Goal: Information Seeking & Learning: Learn about a topic

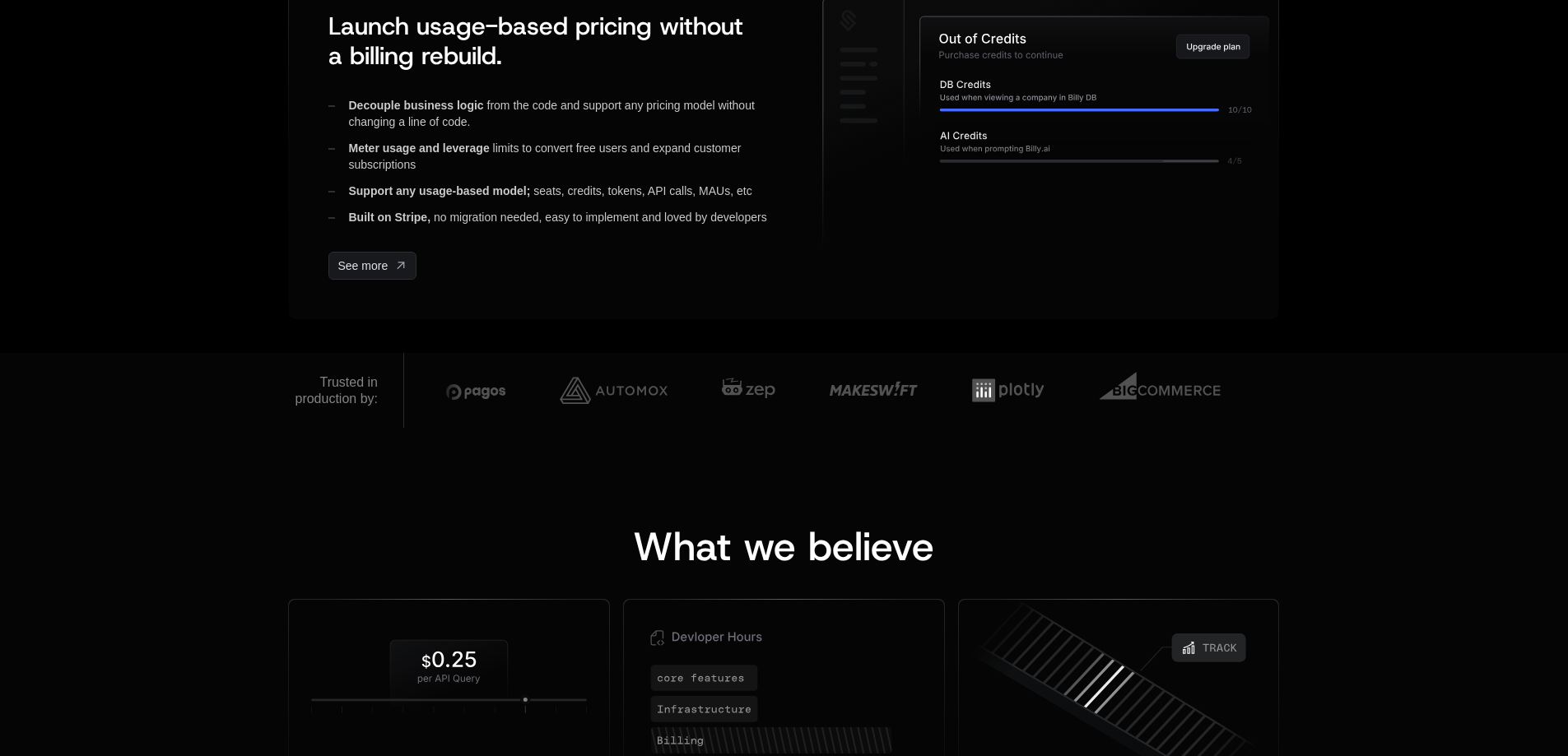
scroll to position [658, 0]
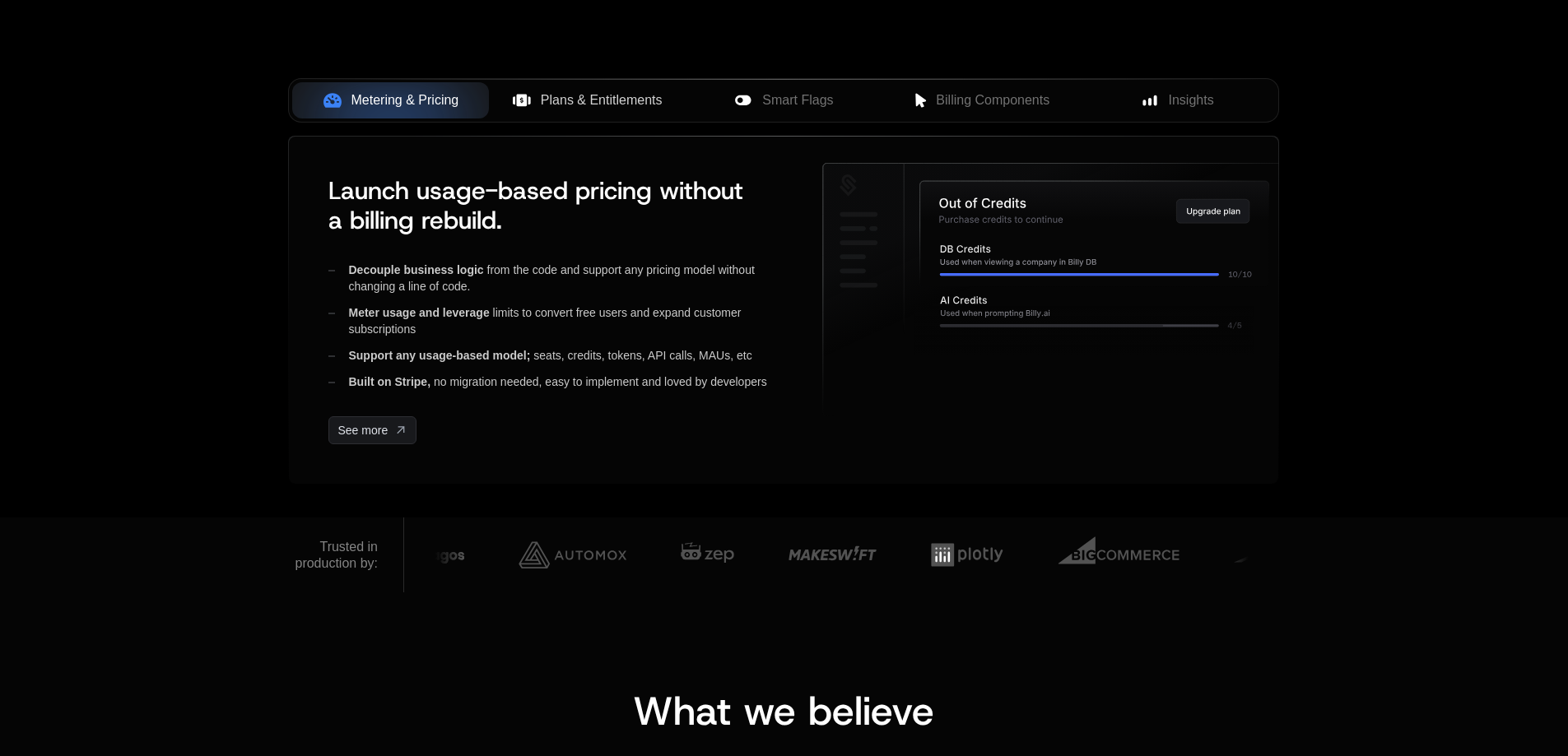
click at [598, 101] on span "Plans & Entitlements" at bounding box center [601, 100] width 121 height 20
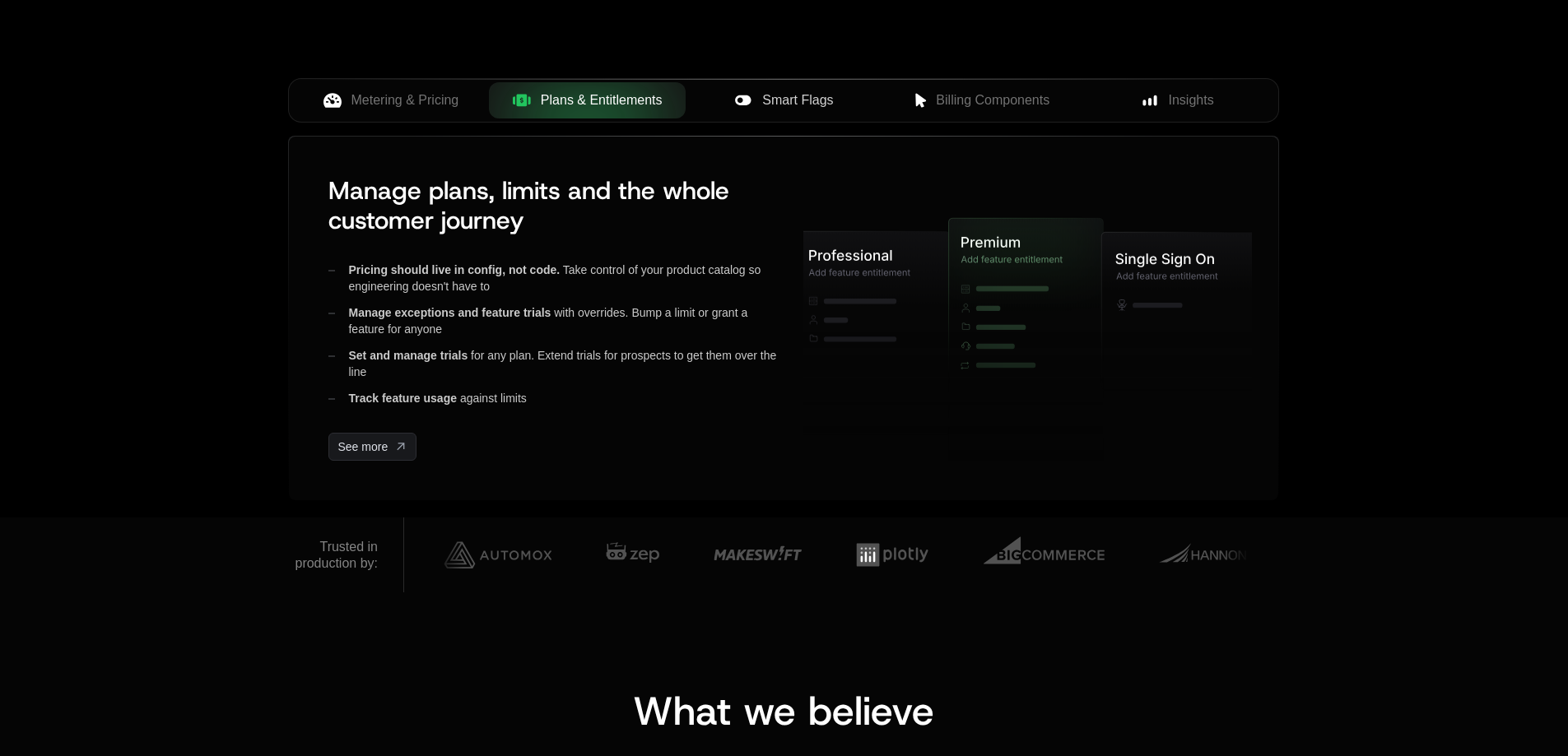
click at [843, 99] on div "Smart Flags" at bounding box center [784, 100] width 171 height 20
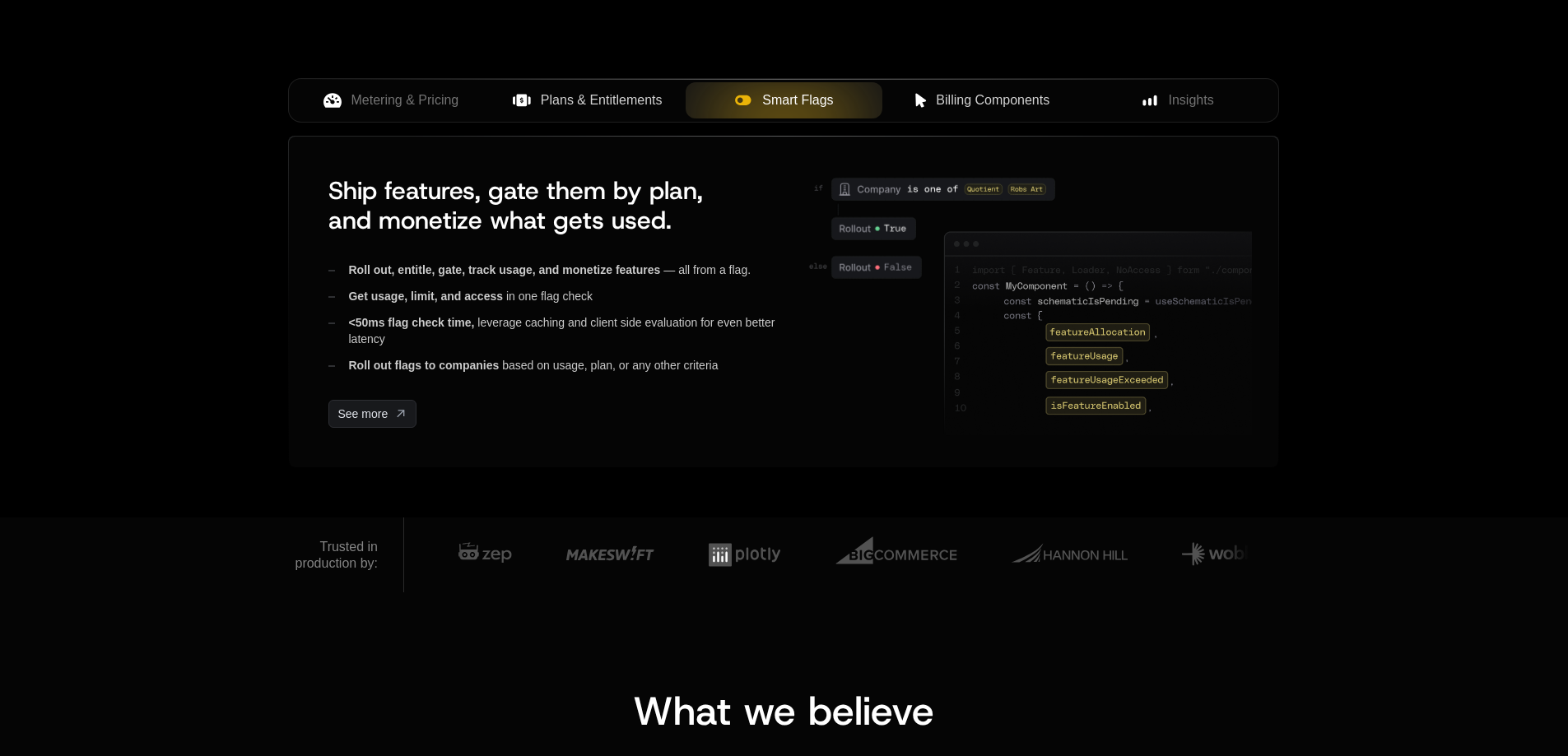
click at [971, 101] on span "Billing Components" at bounding box center [992, 100] width 114 height 20
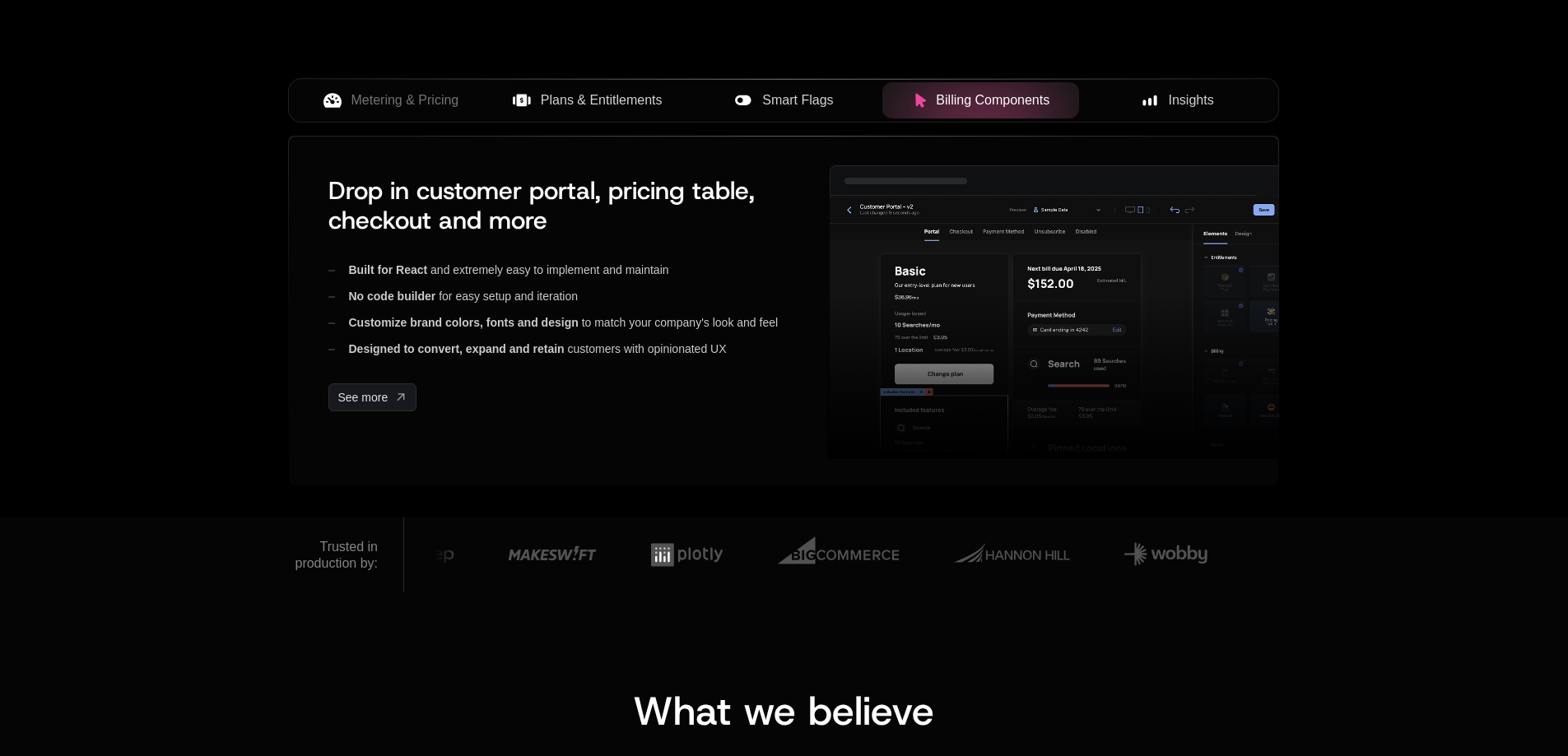
click at [1144, 96] on icon at bounding box center [1149, 100] width 15 height 15
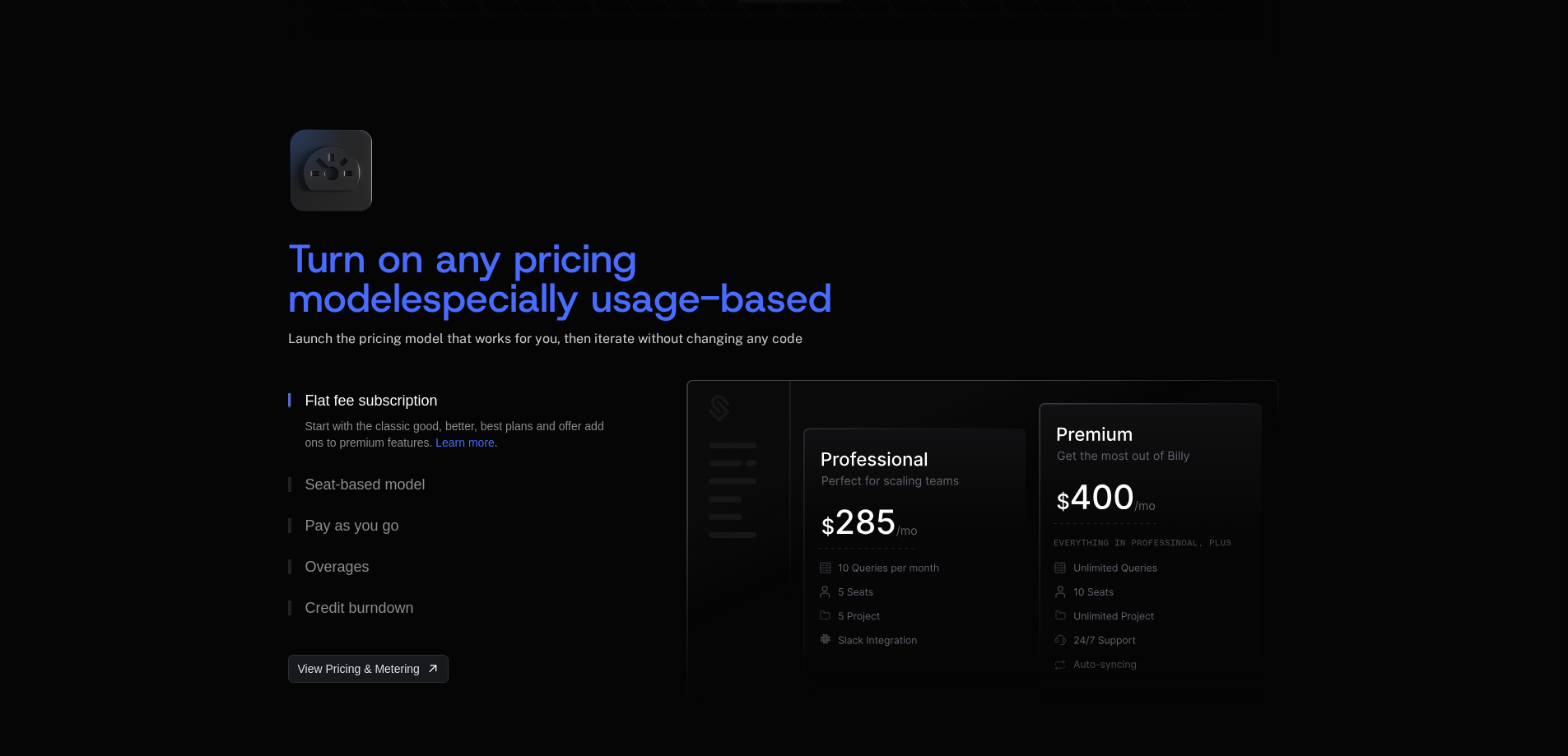
scroll to position [2303, 0]
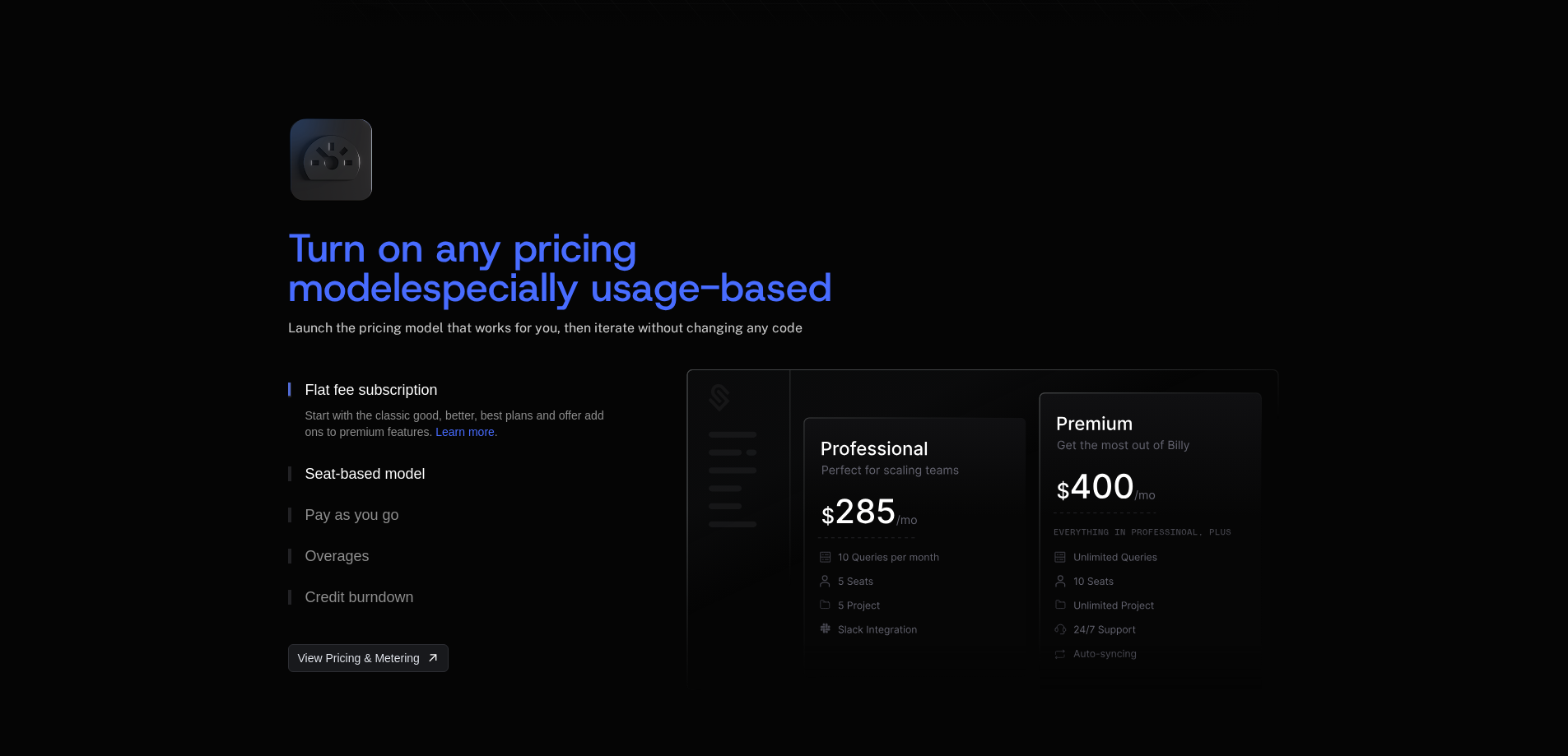
click at [426, 471] on button "Seat-based model" at bounding box center [460, 474] width 345 height 41
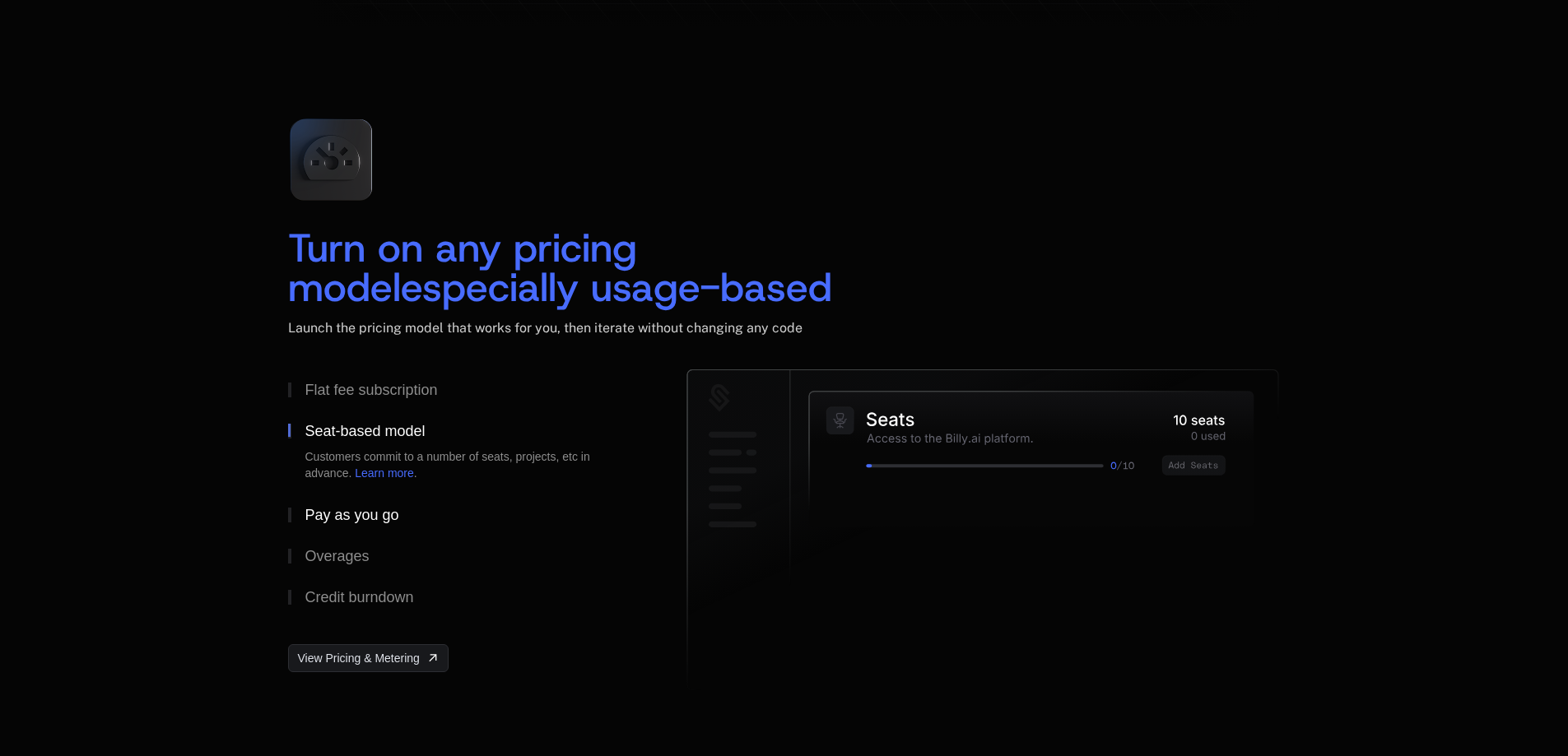
click at [407, 519] on button "Pay as you go" at bounding box center [460, 515] width 345 height 41
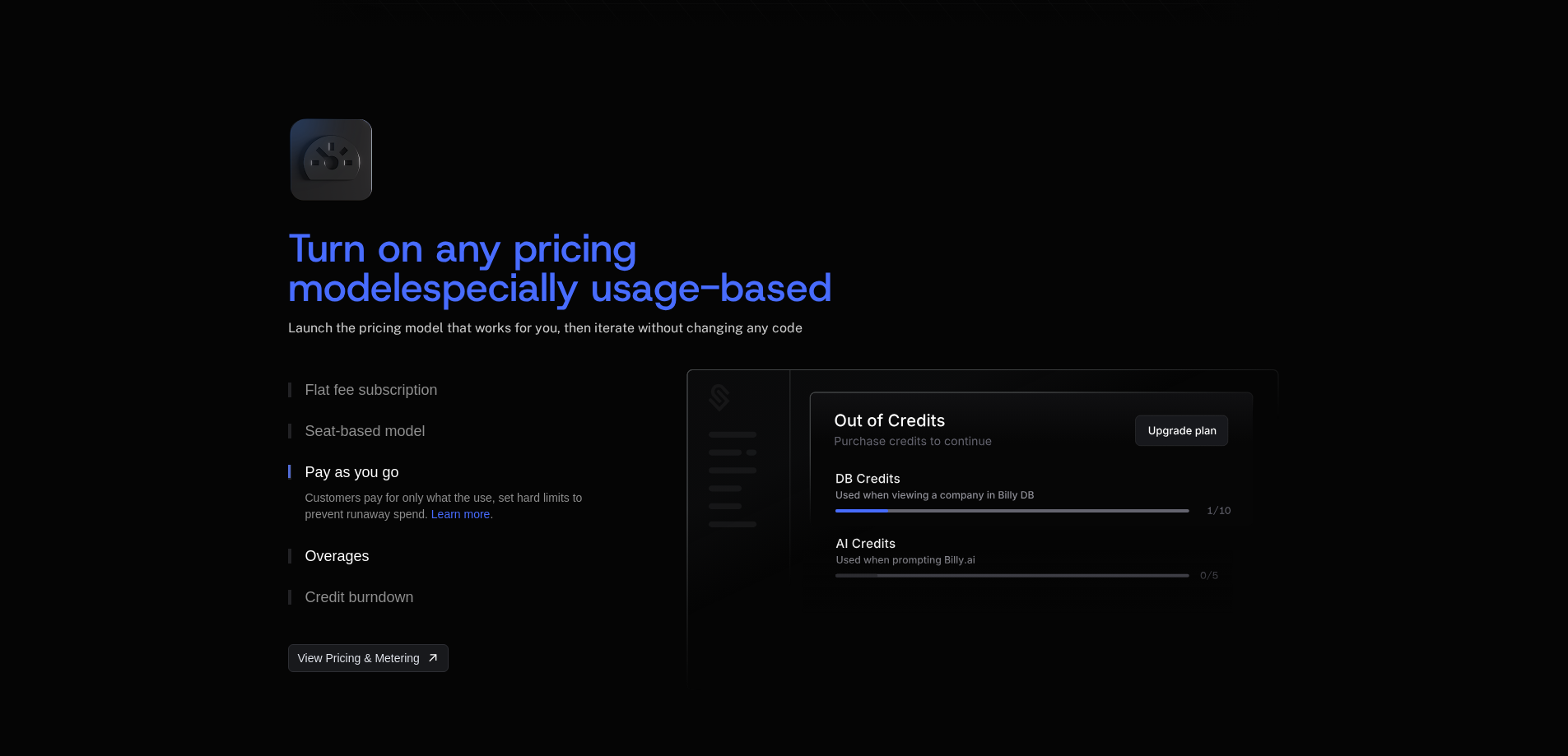
click at [395, 571] on button "Overages" at bounding box center [460, 556] width 345 height 41
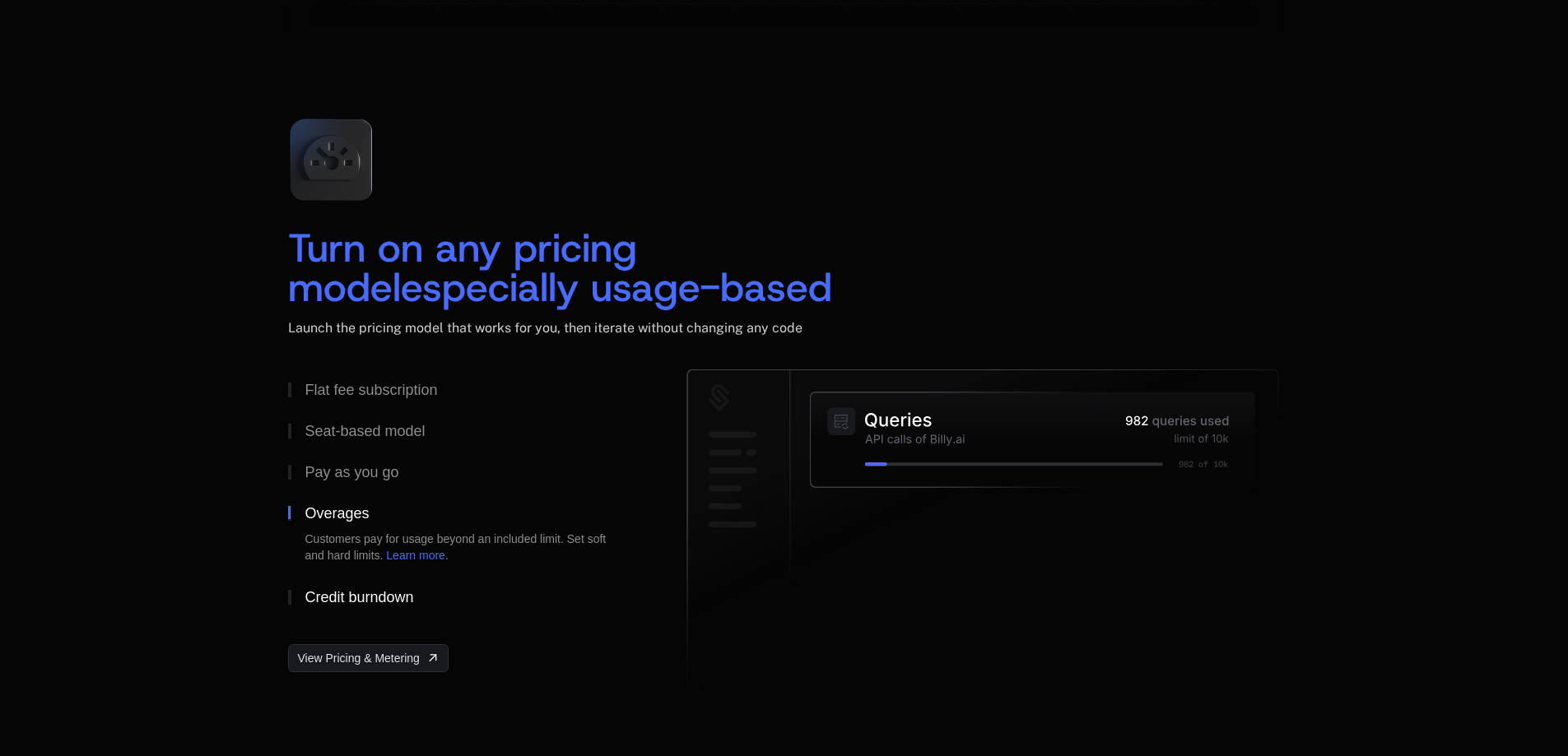
click at [395, 592] on div "Credit burndown" at bounding box center [358, 597] width 109 height 15
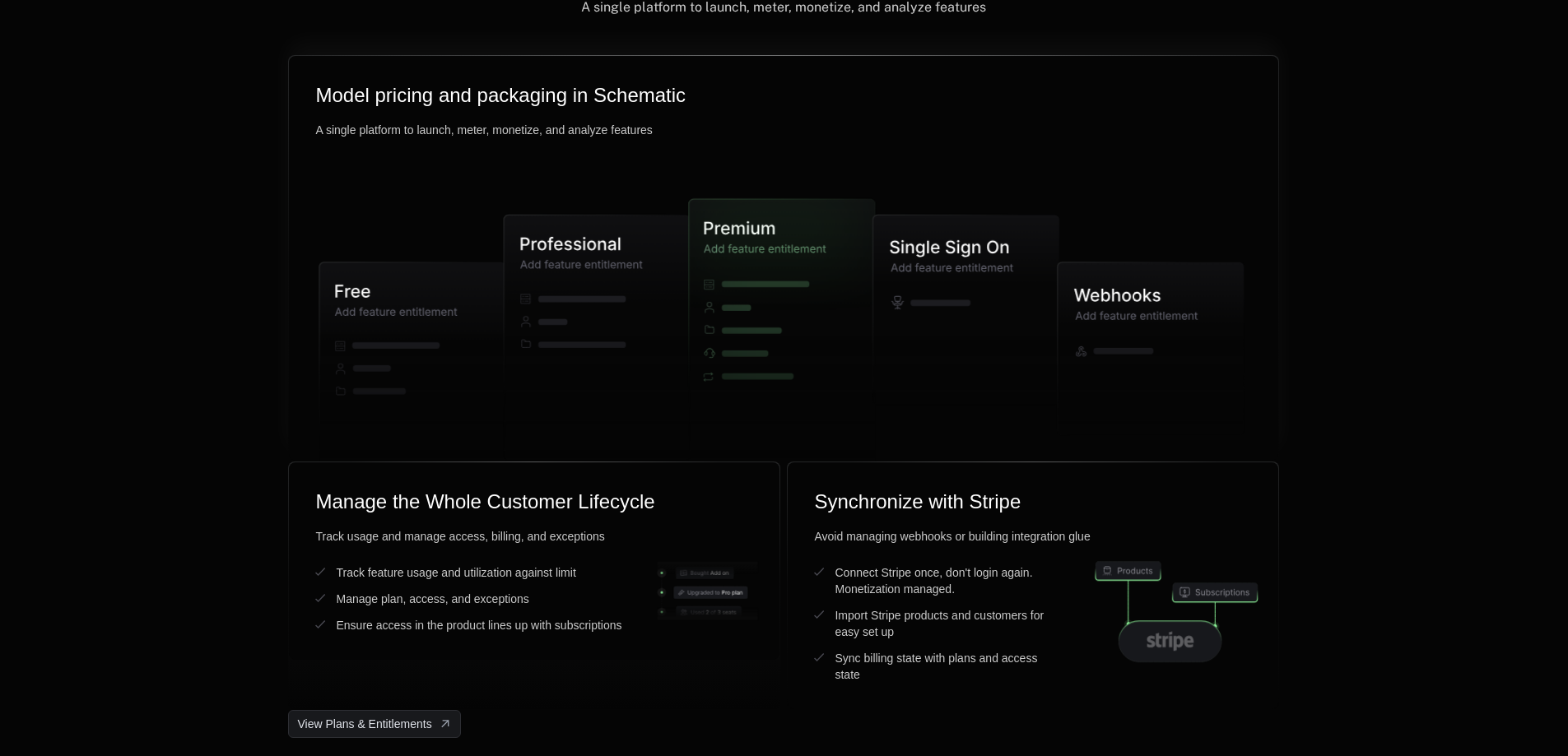
scroll to position [4112, 0]
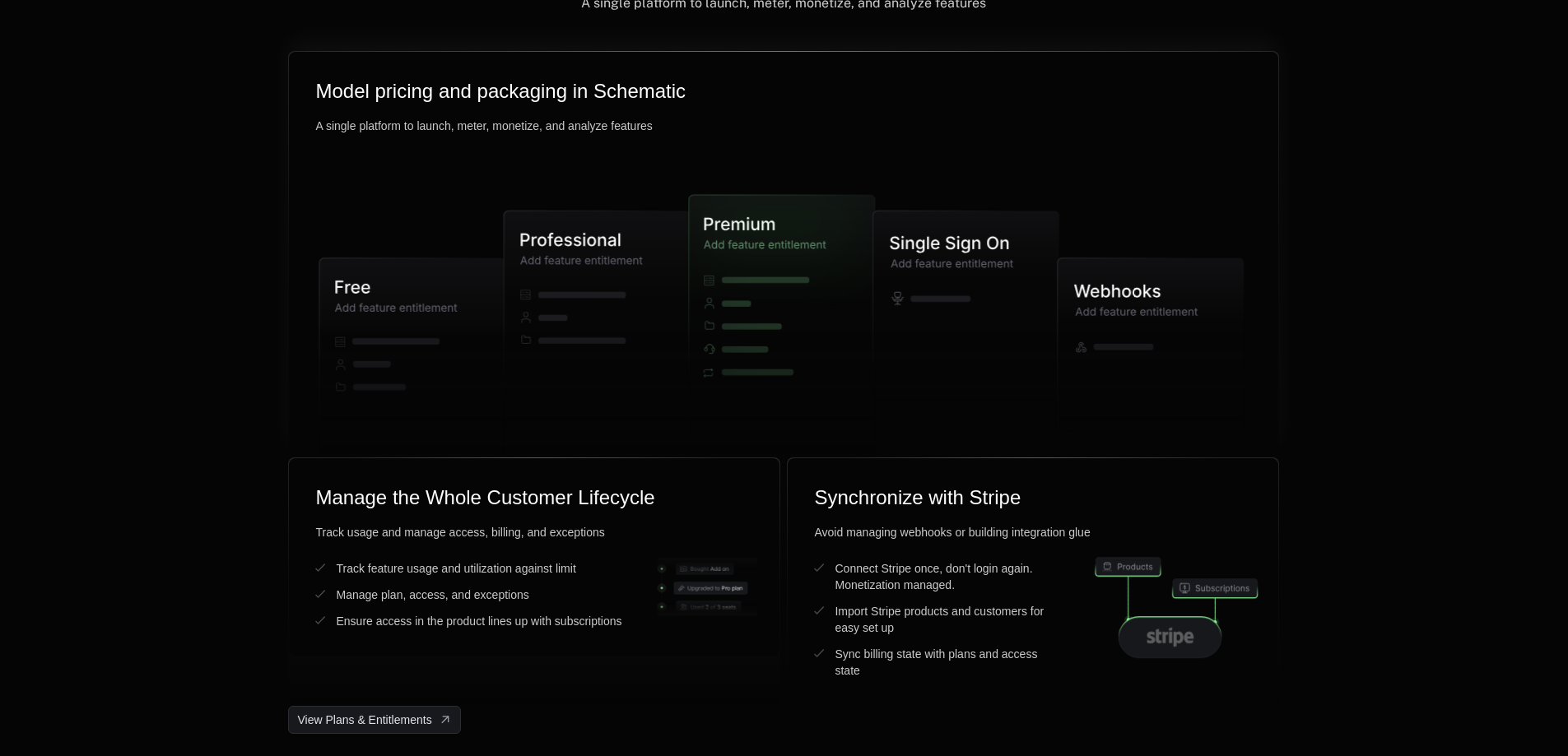
click at [569, 270] on icon at bounding box center [598, 333] width 186 height 245
click at [445, 283] on icon at bounding box center [413, 369] width 186 height 222
click at [1019, 250] on icon at bounding box center [967, 306] width 186 height 190
click at [1079, 250] on icon at bounding box center [784, 315] width 972 height 473
click at [1096, 285] on icon at bounding box center [1150, 344] width 186 height 173
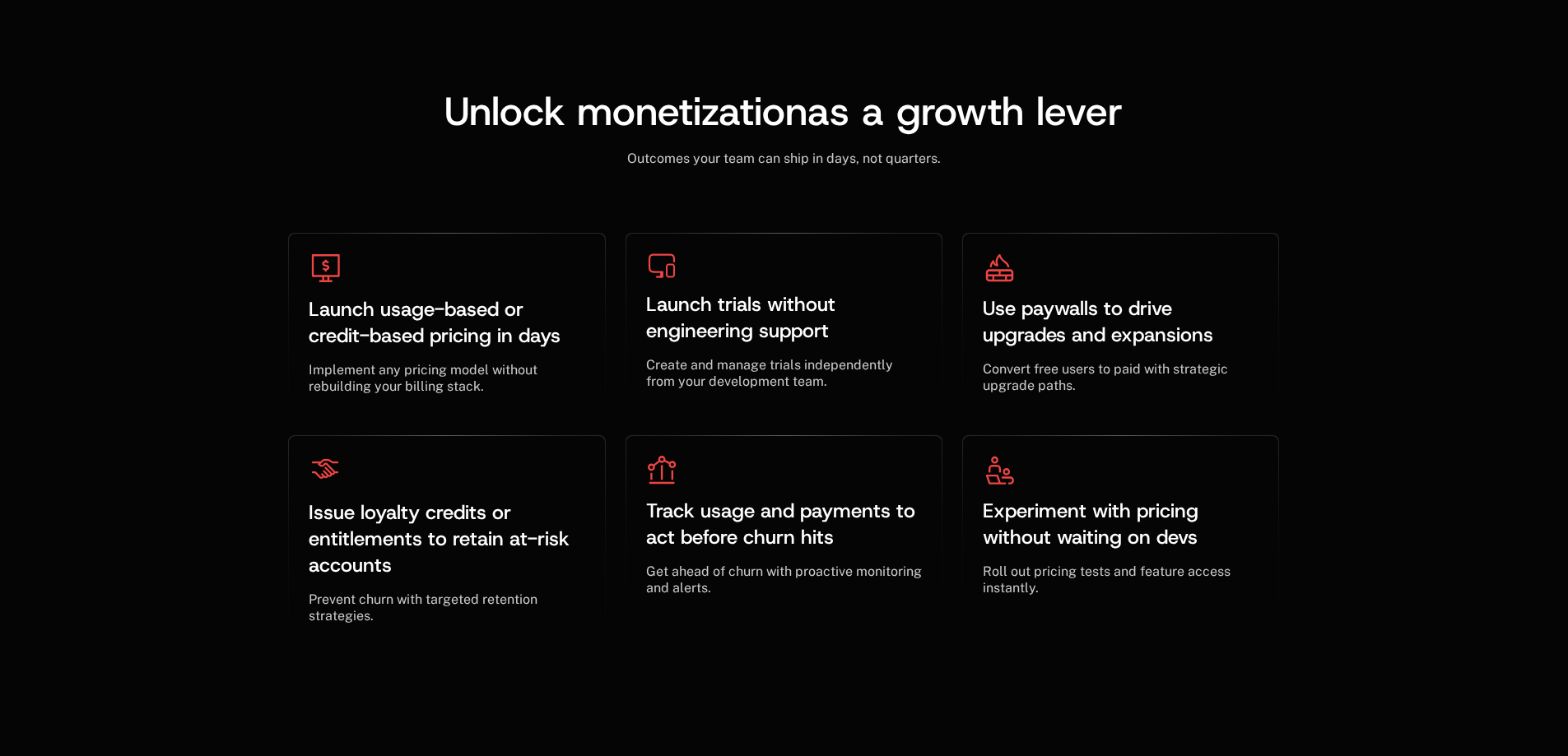
scroll to position [4935, 0]
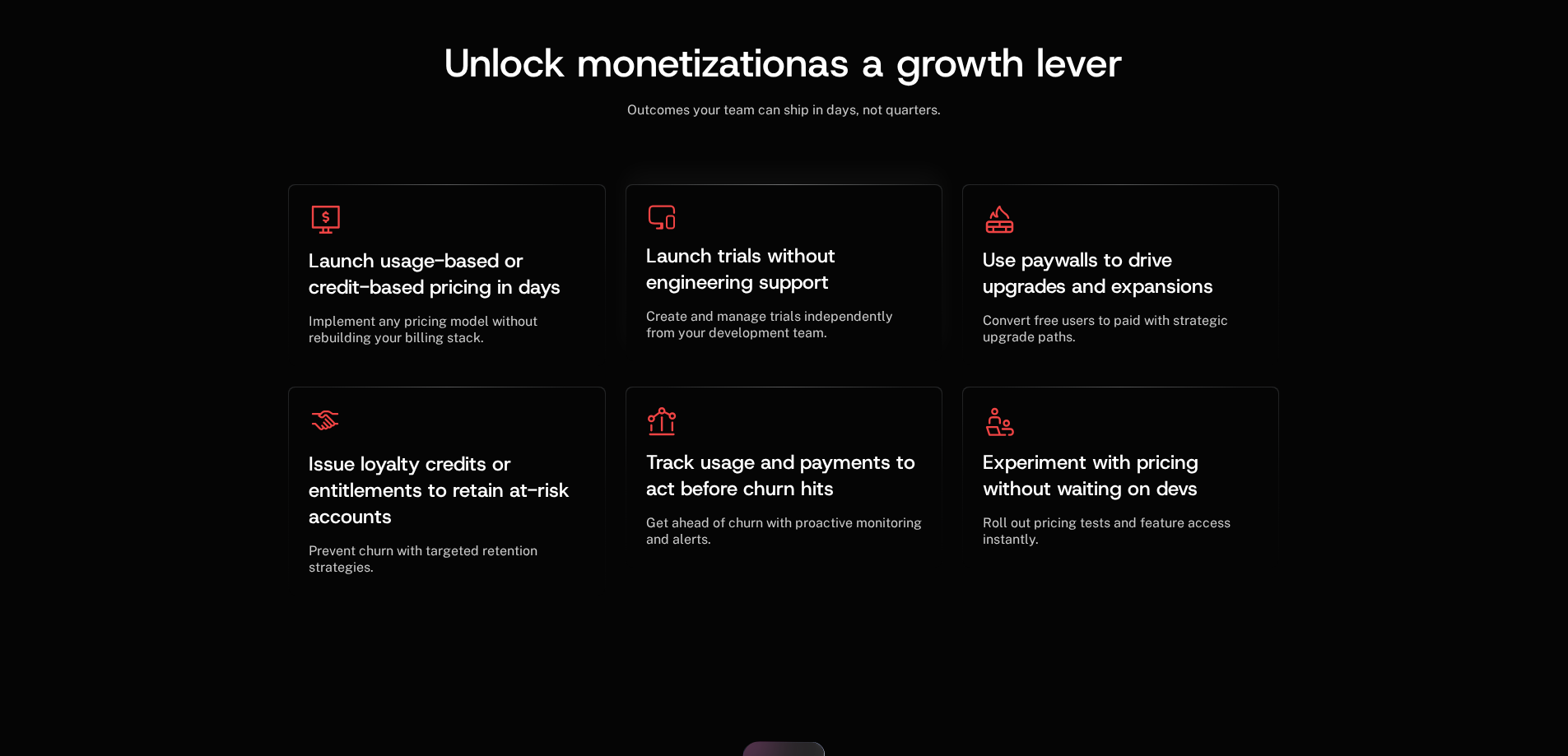
click at [649, 214] on icon at bounding box center [662, 218] width 28 height 26
click at [744, 357] on div "Launch trials without engineering support ﻿ ﻿ Create and manage trials independ…" at bounding box center [784, 273] width 315 height 177
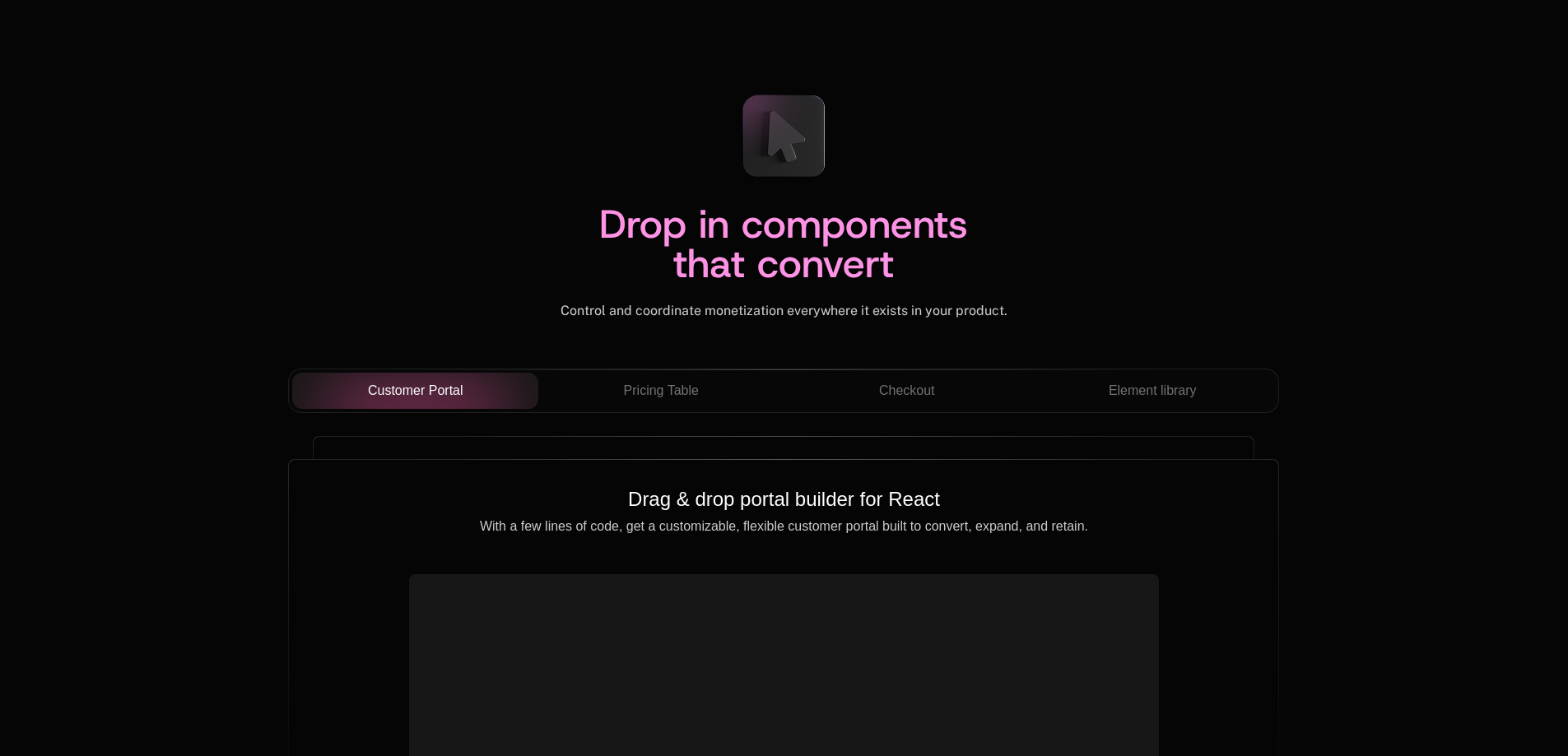
scroll to position [5593, 0]
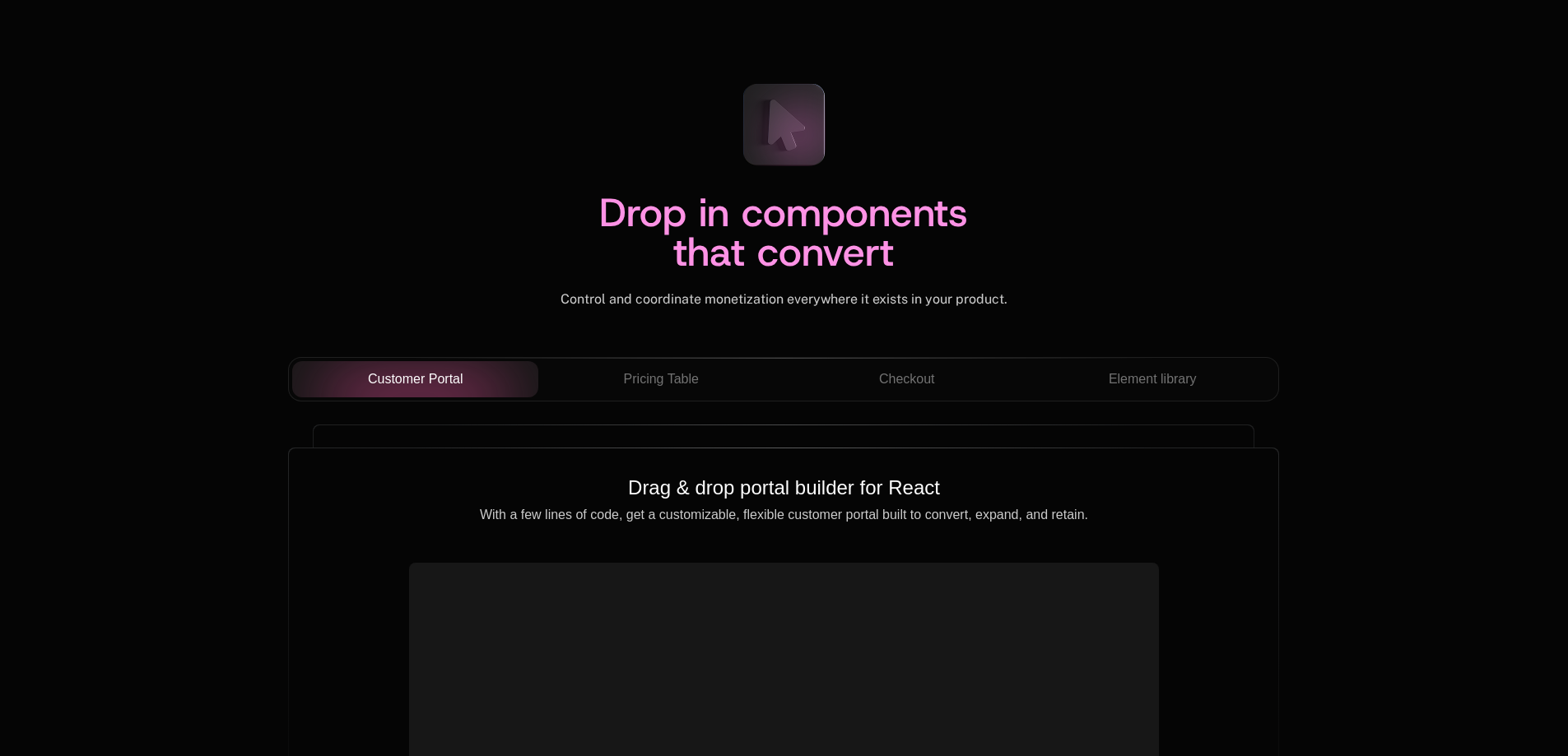
drag, startPoint x: 792, startPoint y: 148, endPoint x: 800, endPoint y: 185, distance: 37.9
click at [800, 185] on div "Drop in components that convert Control and coordinate monetization everywhere …" at bounding box center [783, 189] width 991 height 238
click at [602, 358] on div at bounding box center [783, 358] width 989 height 1
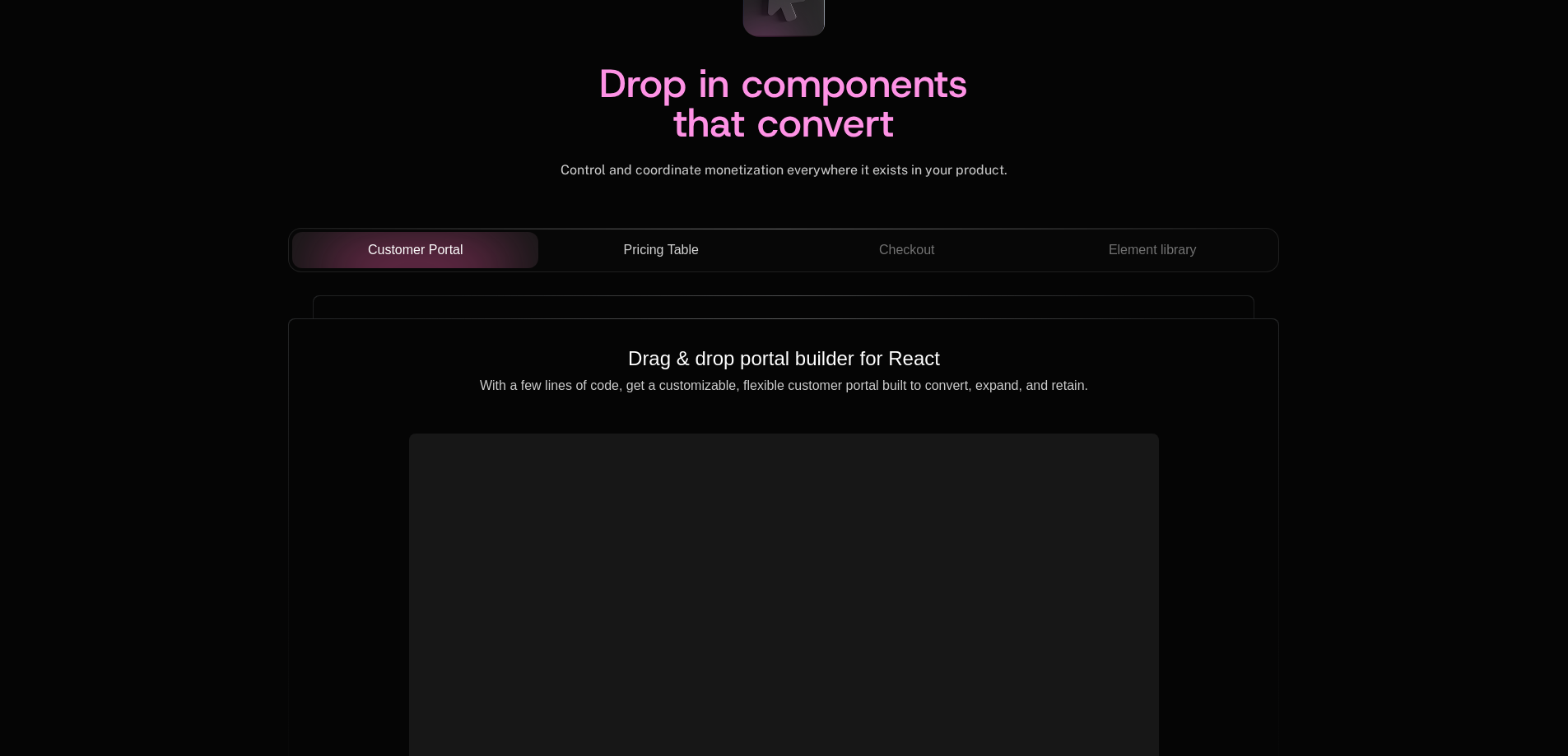
scroll to position [5840, 0]
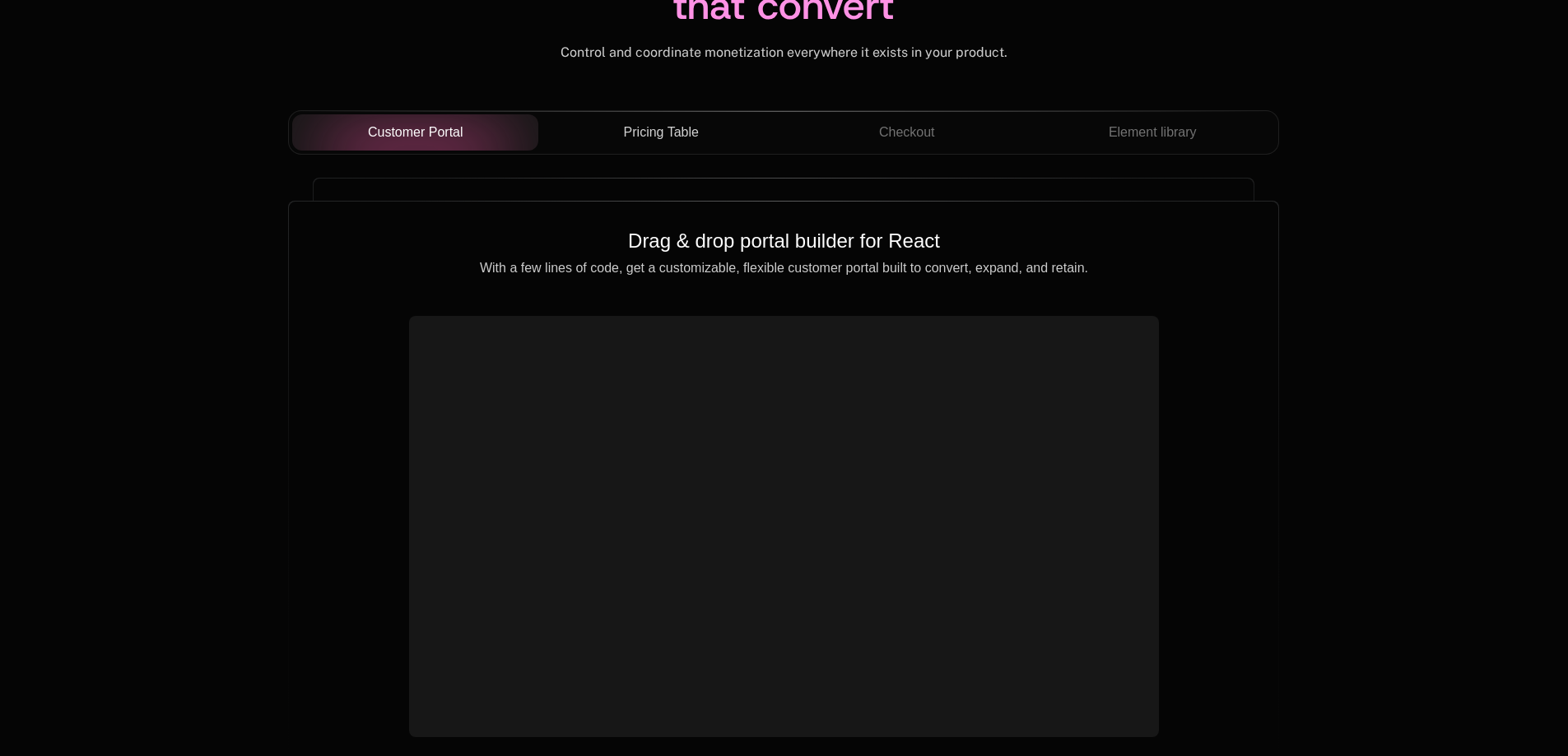
click at [645, 127] on span "Pricing Table" at bounding box center [661, 132] width 75 height 20
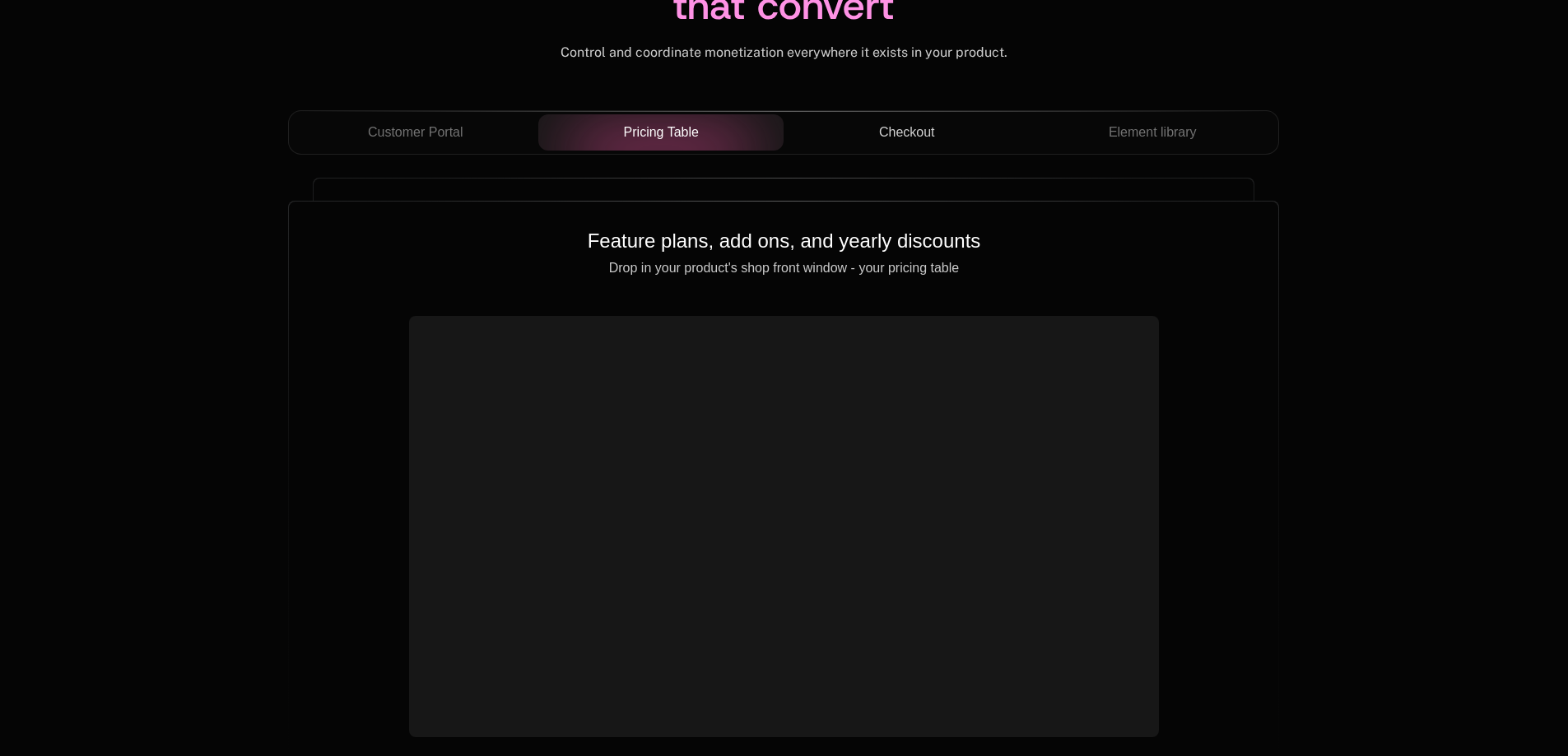
click at [945, 127] on div "Checkout" at bounding box center [906, 132] width 220 height 20
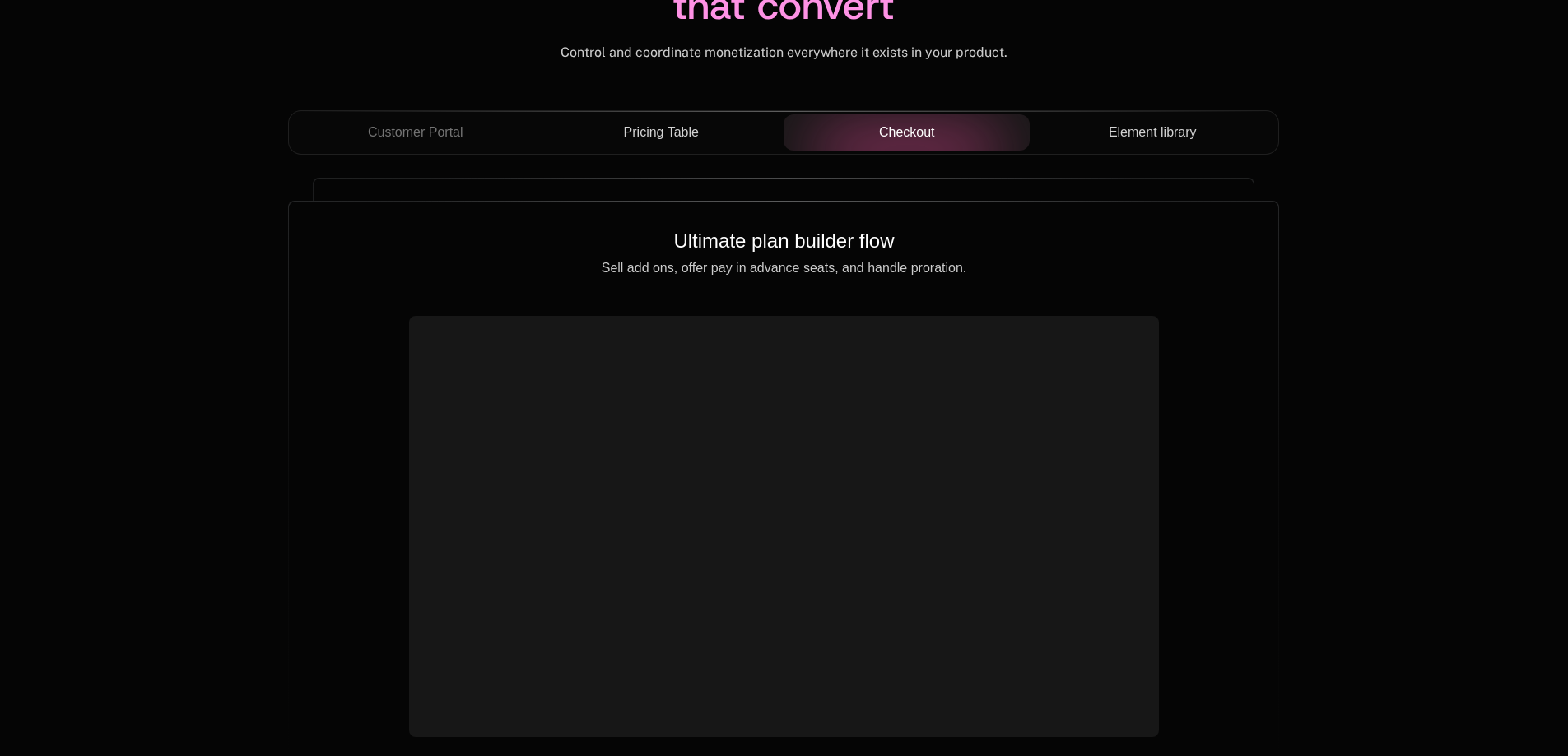
click at [1171, 121] on button "Element library" at bounding box center [1153, 133] width 246 height 36
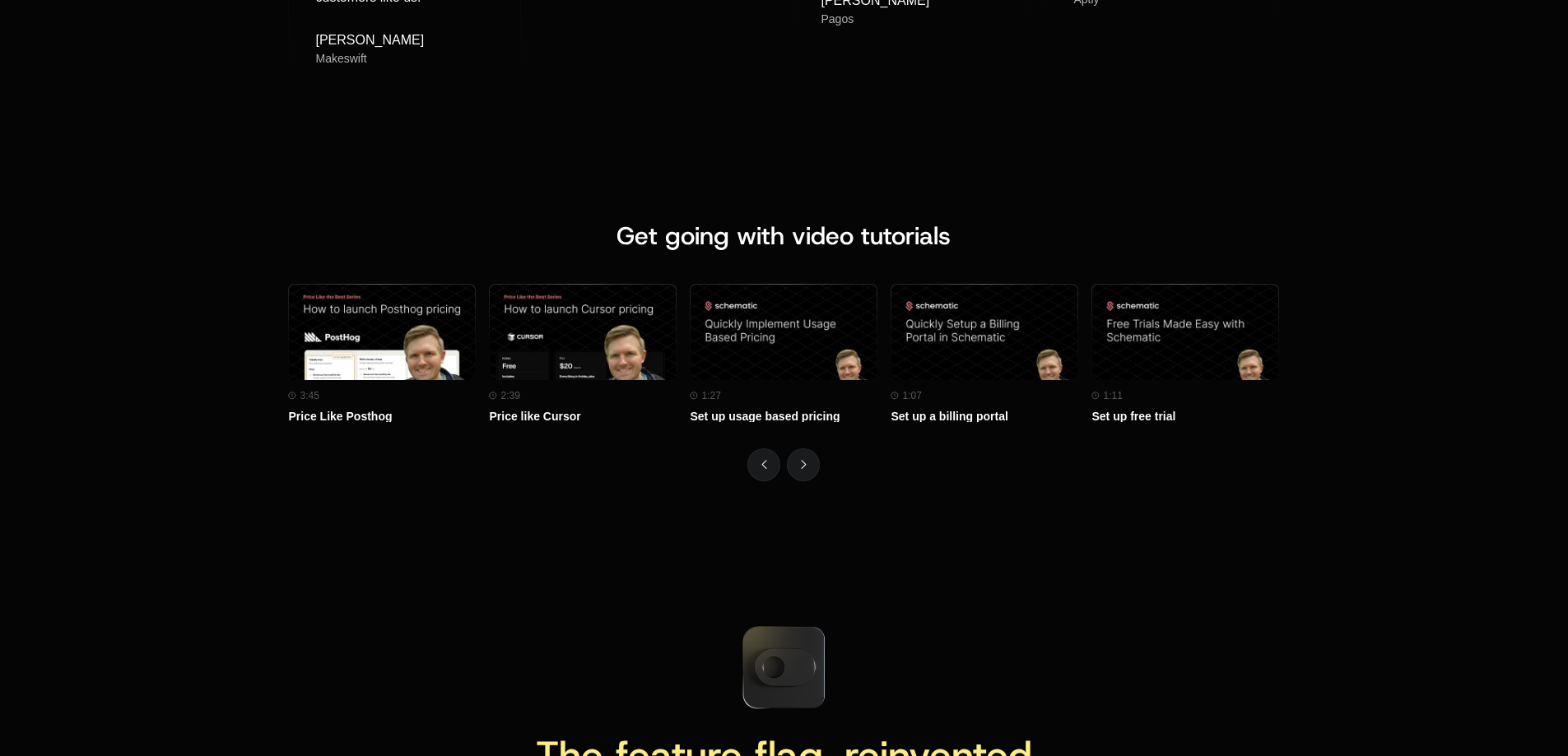
scroll to position [7156, 0]
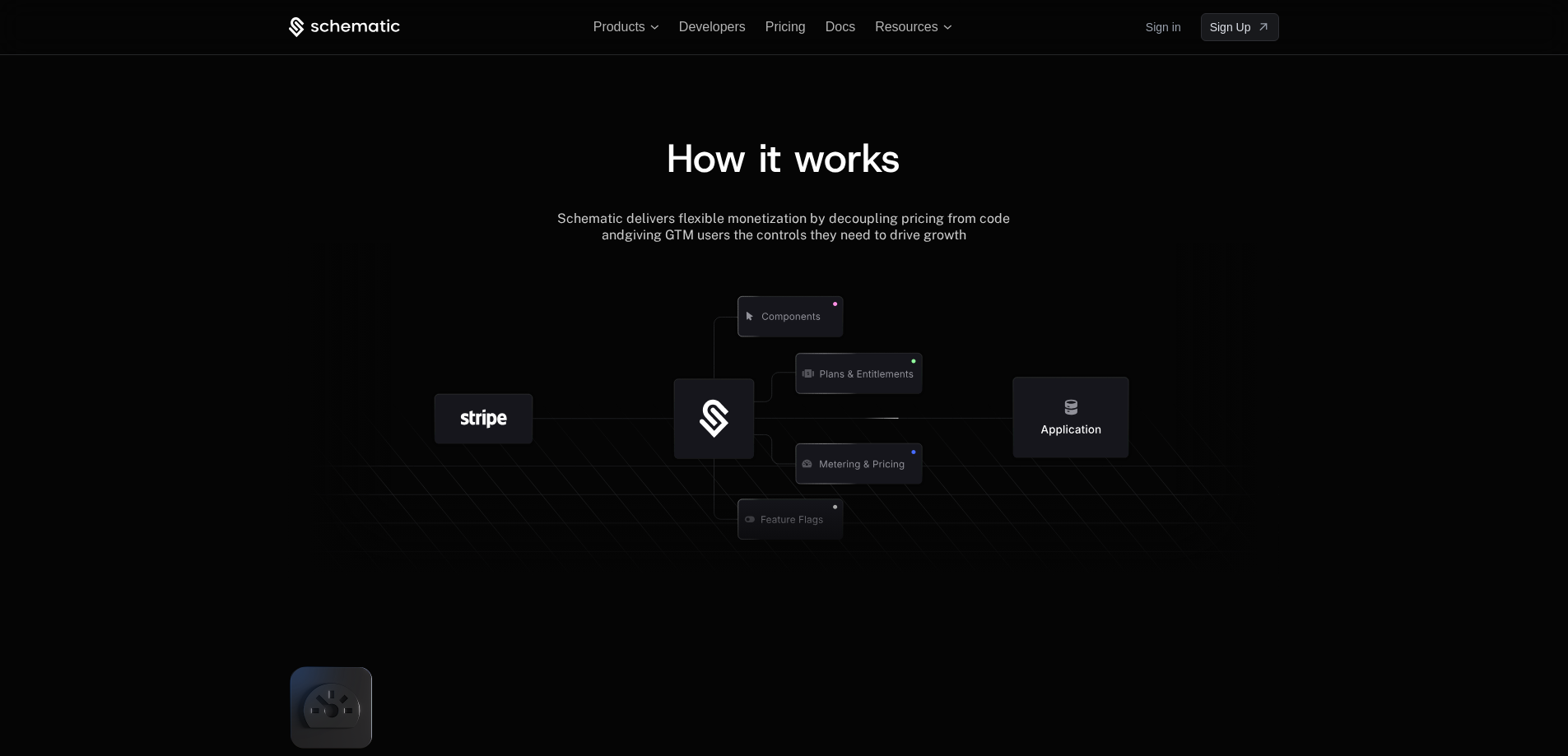
scroll to position [1709, 0]
